Goal: Task Accomplishment & Management: Manage account settings

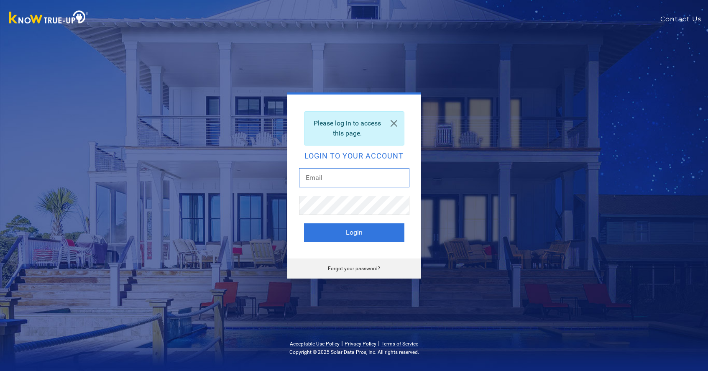
click at [327, 179] on input "text" at bounding box center [354, 177] width 110 height 19
type input "r.winn@solarenergy.partners"
click at [358, 235] on button "Login" at bounding box center [354, 232] width 100 height 18
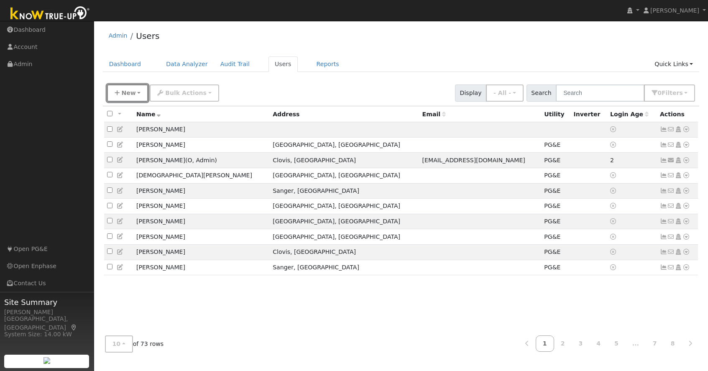
click at [137, 92] on button "New" at bounding box center [127, 92] width 41 height 17
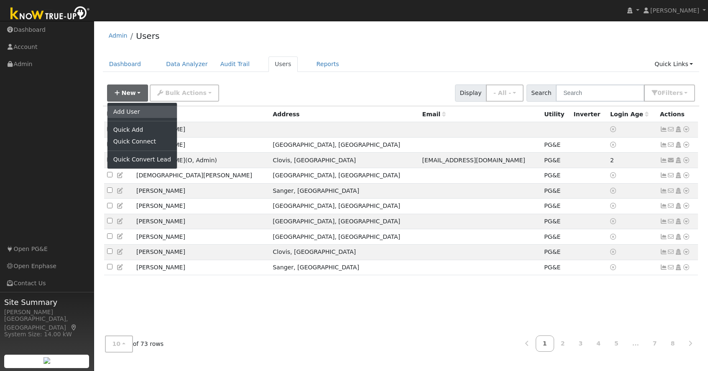
click at [138, 110] on link "Add User" at bounding box center [141, 112] width 69 height 12
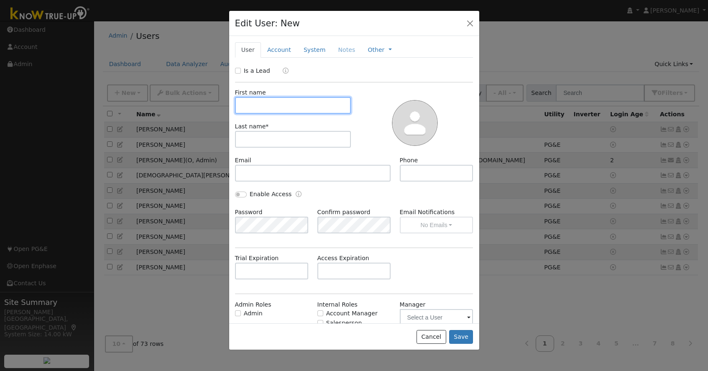
paste input "[PERSON_NAME]"
type input "EFRAIN"
click at [235, 115] on div "First name EFRAIN Last name *" at bounding box center [293, 122] width 122 height 68
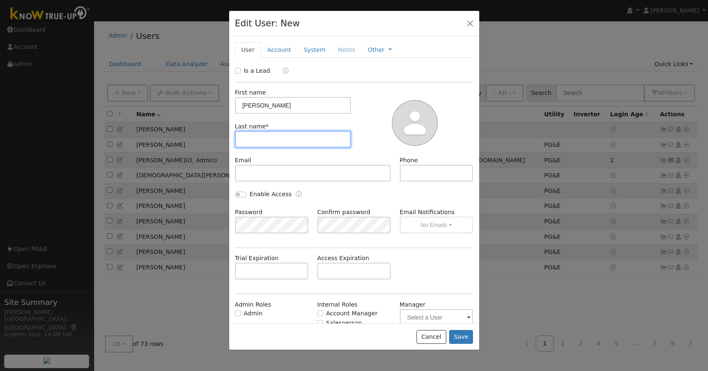
click at [250, 137] on input "text" at bounding box center [293, 139] width 116 height 17
paste input "[PERSON_NAME]"
click at [266, 141] on input "[PERSON_NAME]" at bounding box center [293, 139] width 116 height 17
type input "RAMIREZ"
click at [436, 261] on div "Trial Expiration Access Expiration" at bounding box center [353, 271] width 247 height 34
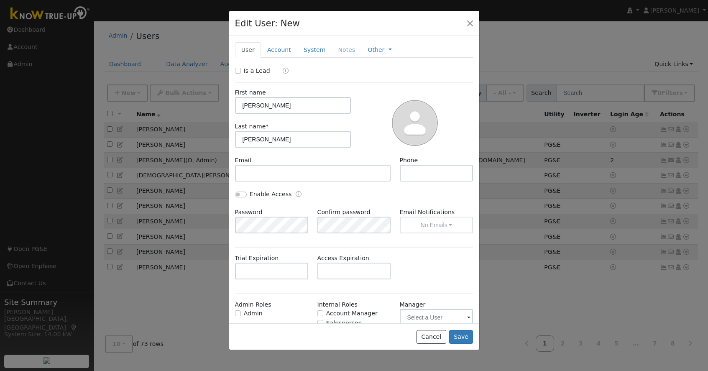
scroll to position [47, 0]
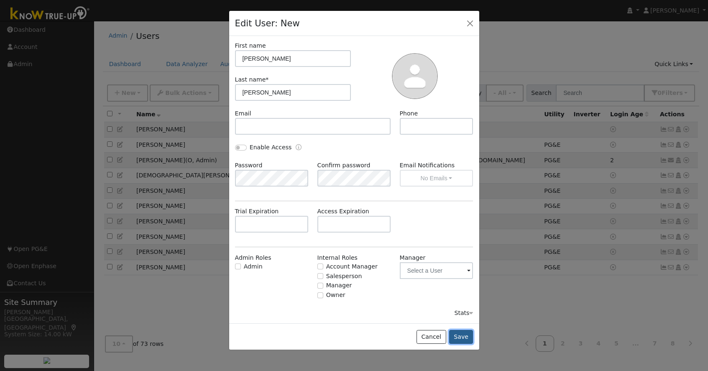
click at [458, 334] on button "Save" at bounding box center [461, 337] width 24 height 14
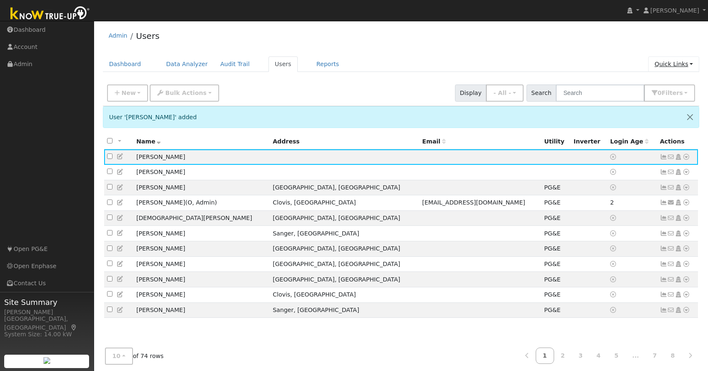
click at [685, 61] on link "Quick Links" at bounding box center [673, 63] width 51 height 15
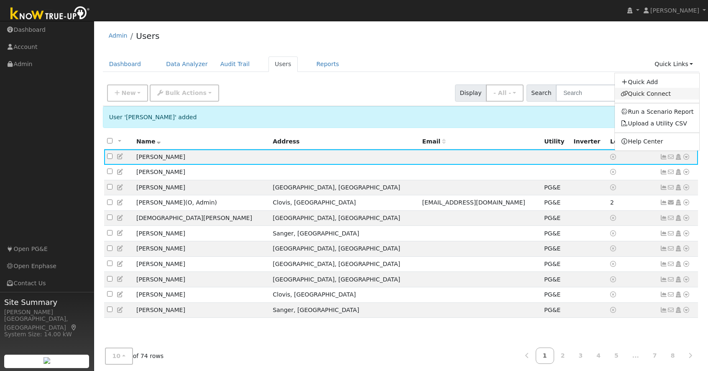
click at [648, 93] on link "Quick Connect" at bounding box center [657, 94] width 85 height 12
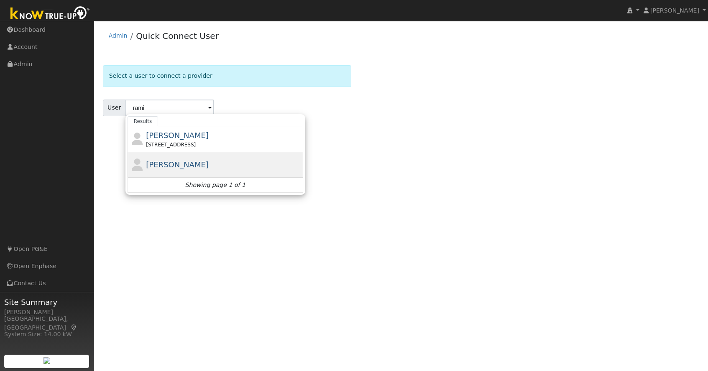
click at [161, 165] on span "[PERSON_NAME]" at bounding box center [177, 164] width 63 height 9
type input "[PERSON_NAME]"
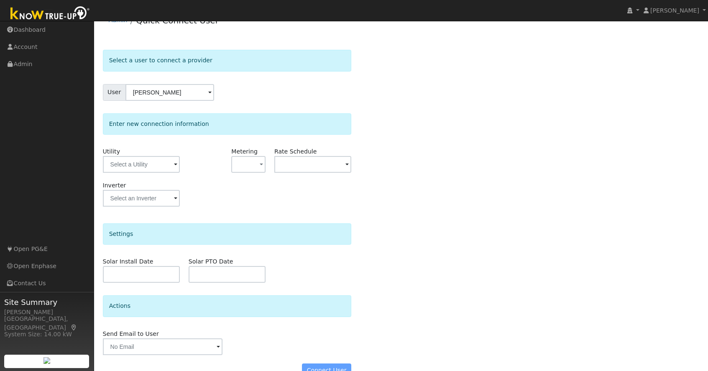
scroll to position [34, 0]
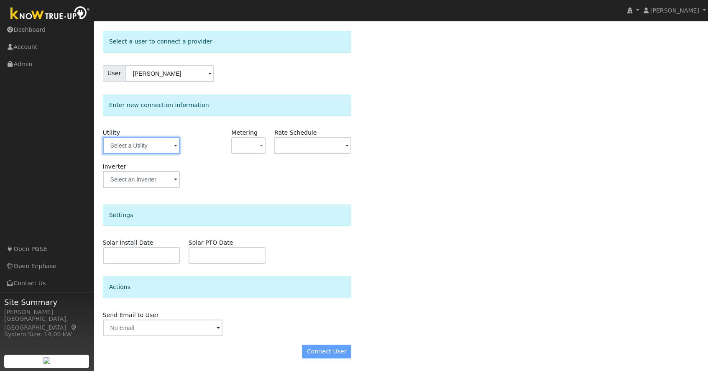
click at [171, 146] on input "text" at bounding box center [141, 145] width 77 height 17
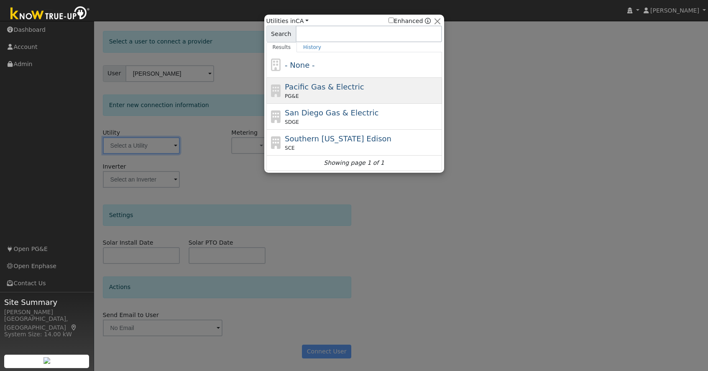
click at [326, 89] on span "Pacific Gas & Electric" at bounding box center [324, 86] width 79 height 9
type input "PG&E"
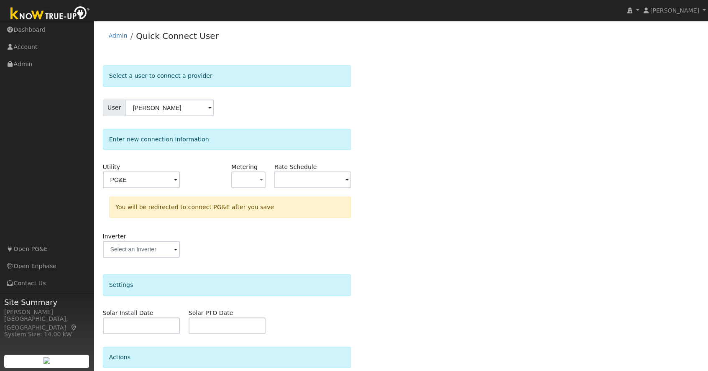
scroll to position [70, 0]
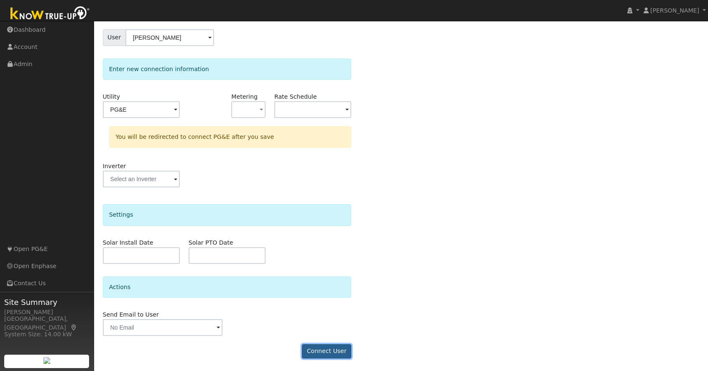
click at [327, 351] on button "Connect User" at bounding box center [326, 351] width 49 height 14
